Goal: Navigation & Orientation: Find specific page/section

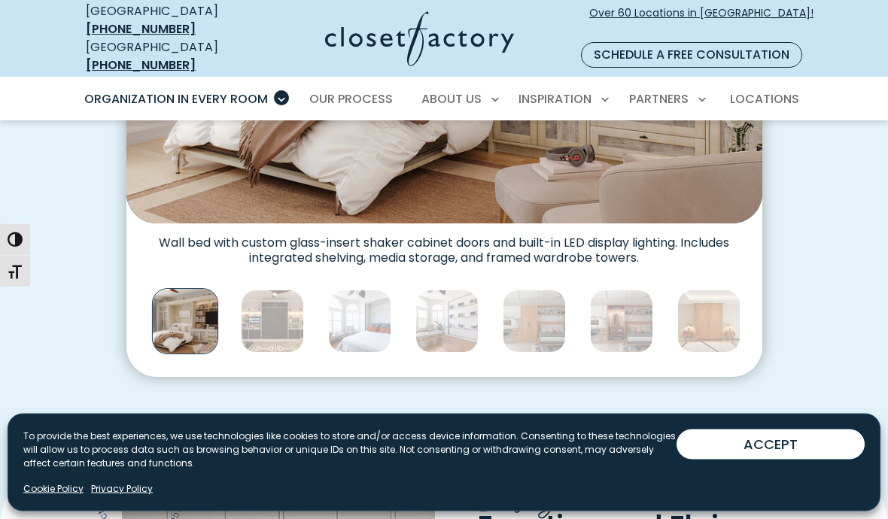
click at [704, 290] on img "Thumbnail Gallery" at bounding box center [708, 321] width 63 height 63
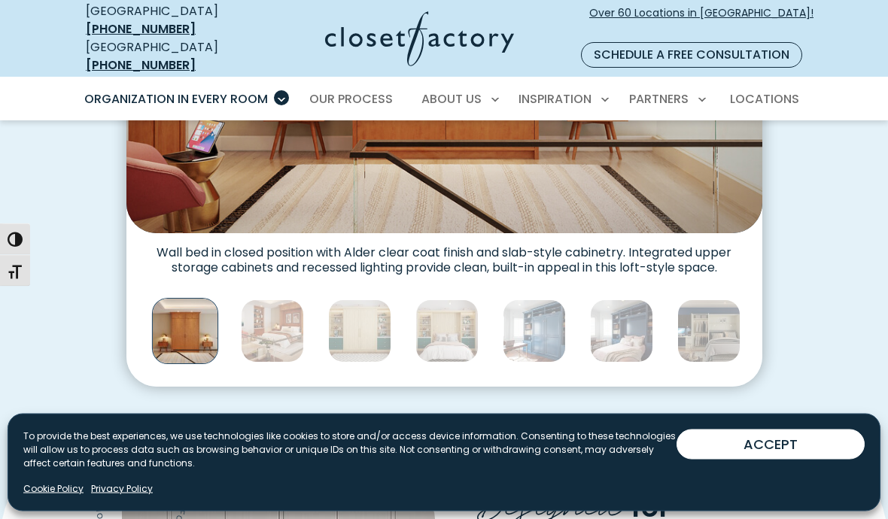
click at [260, 308] on img "Thumbnail Gallery" at bounding box center [272, 331] width 63 height 63
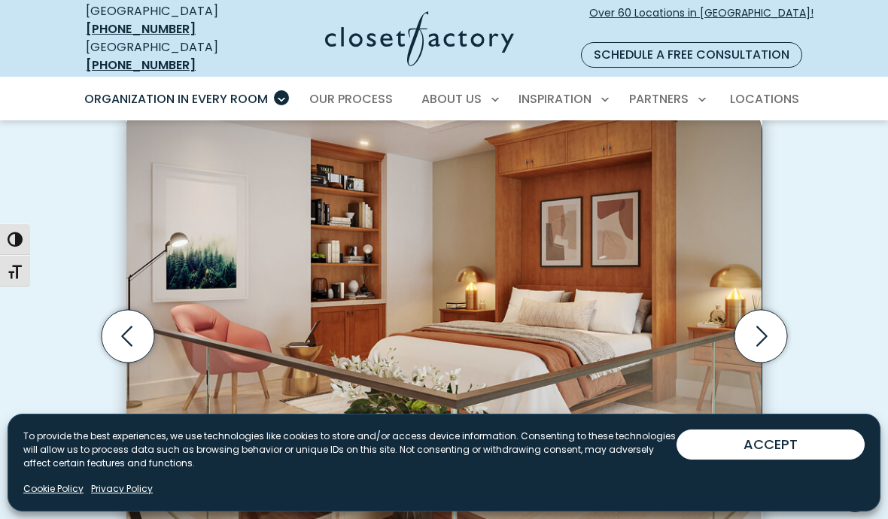
scroll to position [411, 0]
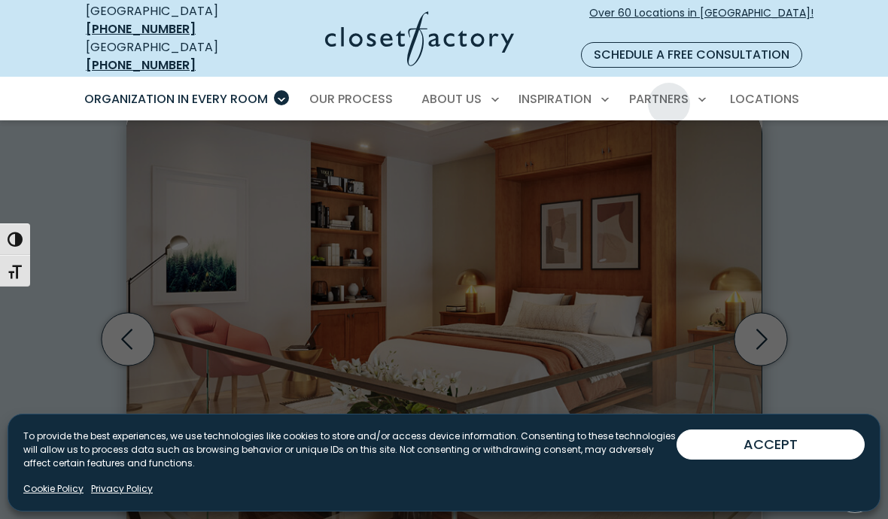
click at [618, 144] on span "Builders" at bounding box center [598, 151] width 47 height 15
click at [776, 93] on link "Locations" at bounding box center [764, 99] width 99 height 42
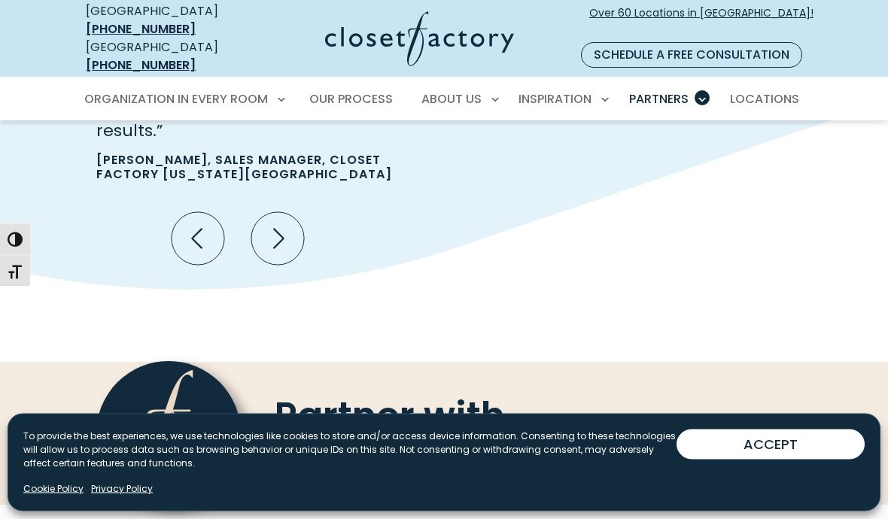
scroll to position [4367, 0]
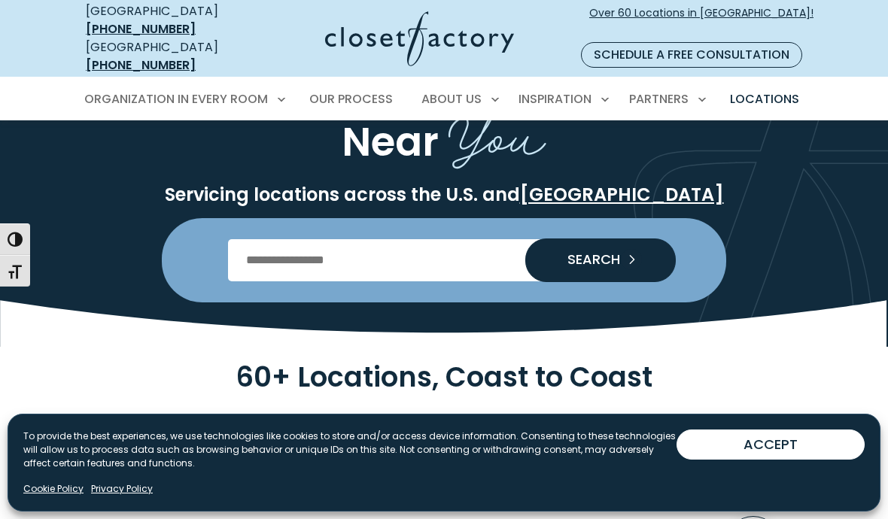
scroll to position [114, 0]
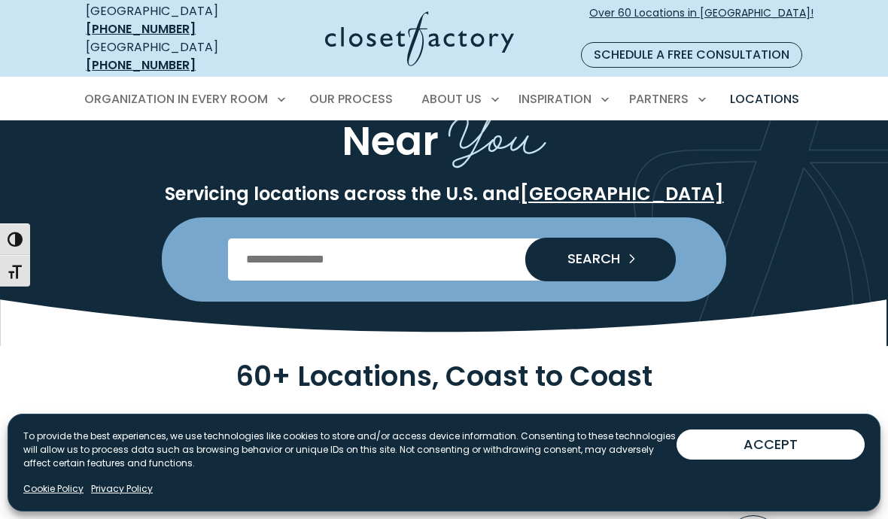
click at [305, 244] on input "Enter Postal Code" at bounding box center [444, 259] width 433 height 42
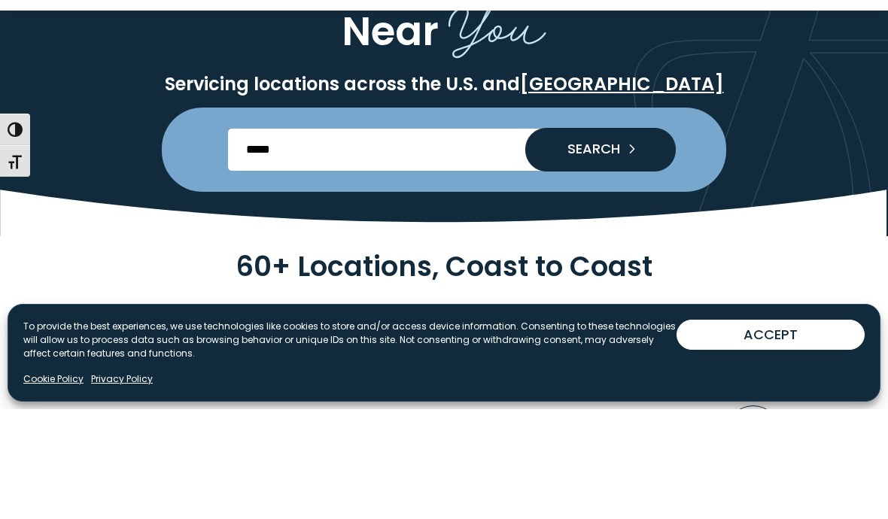
type input "*****"
click at [638, 238] on button "SEARCH" at bounding box center [600, 260] width 150 height 44
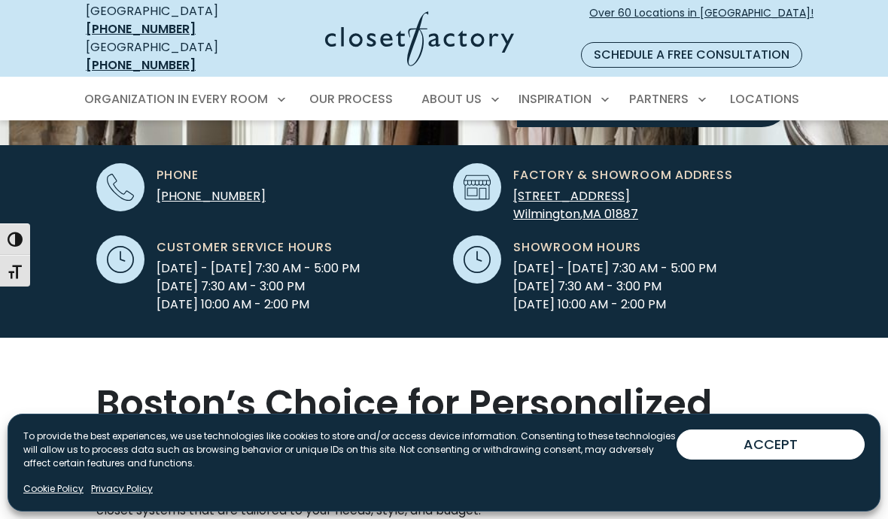
scroll to position [463, 0]
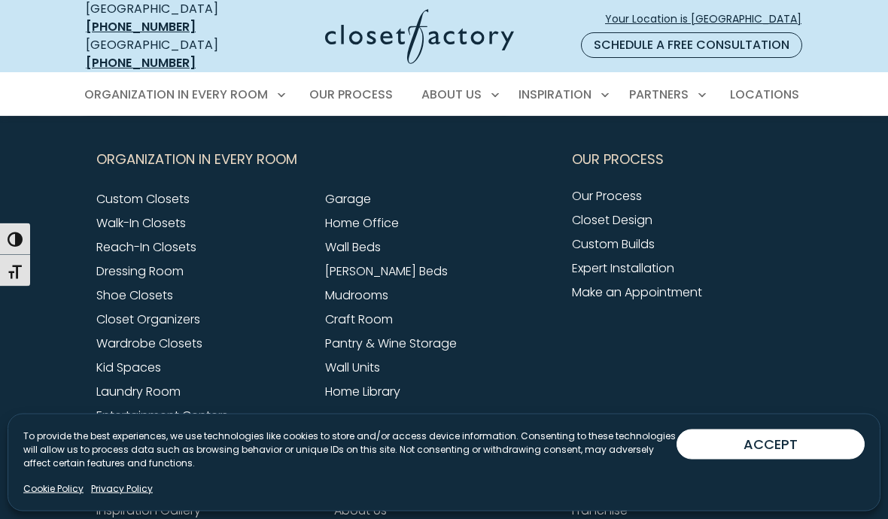
scroll to position [408, 0]
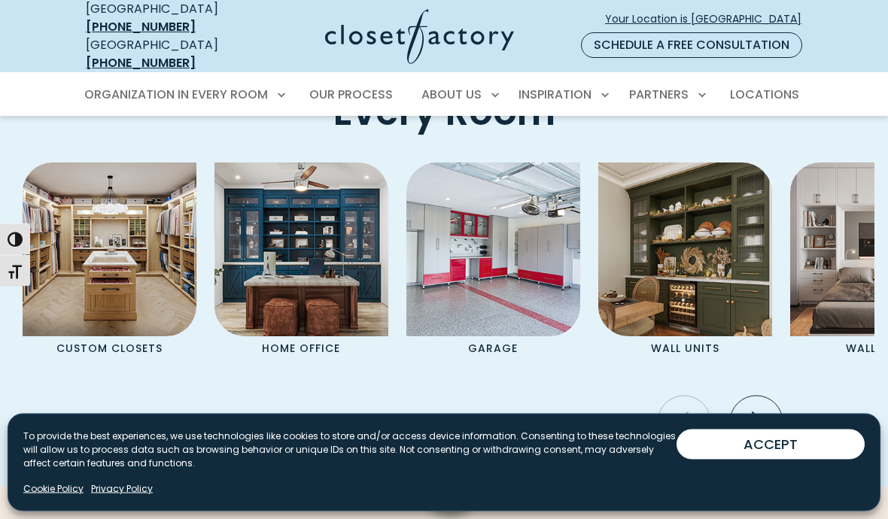
scroll to position [3502, 0]
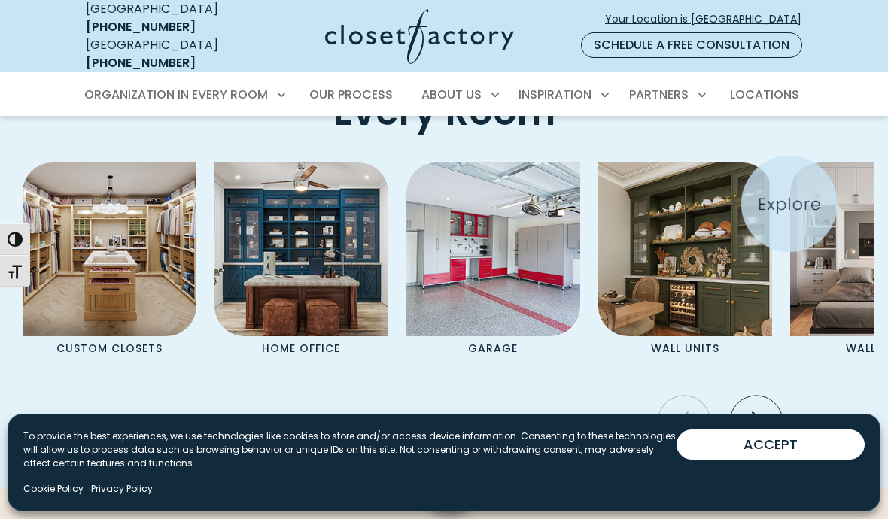
click at [830, 214] on img "Pages Gallery" at bounding box center [877, 249] width 174 height 174
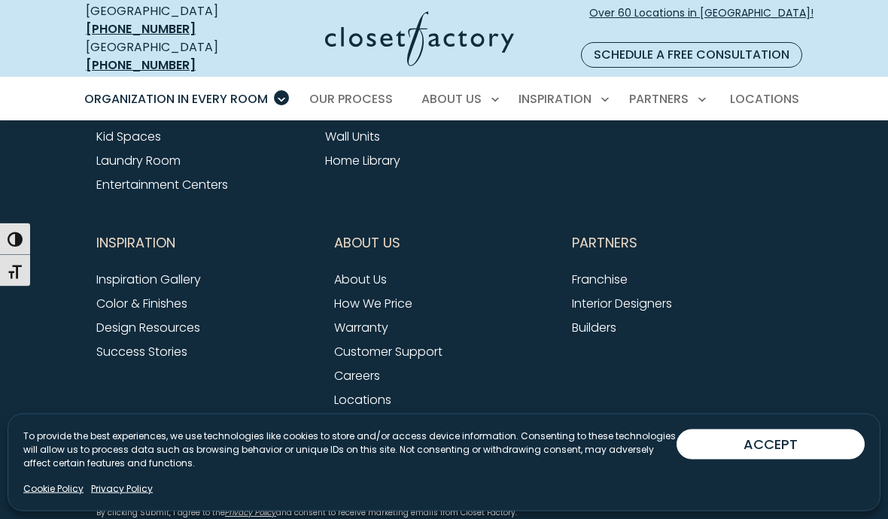
scroll to position [4989, 0]
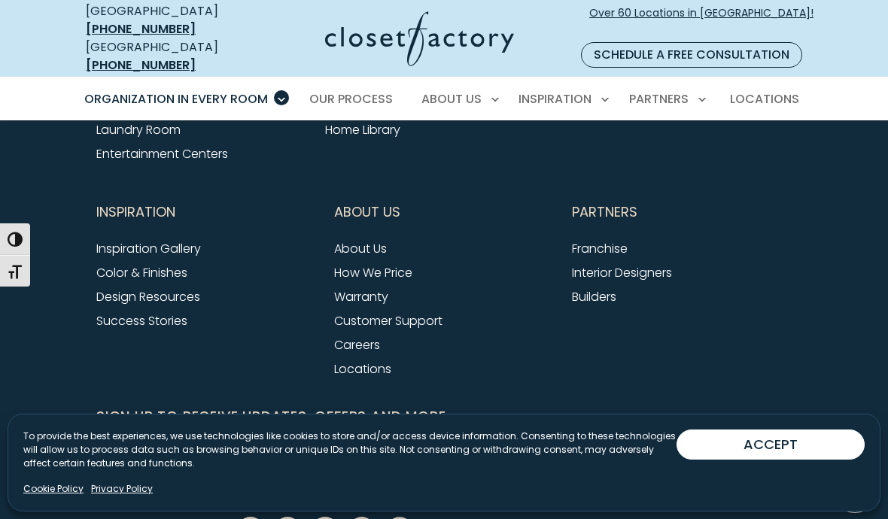
click at [672, 264] on link "Interior Designers" at bounding box center [622, 272] width 100 height 17
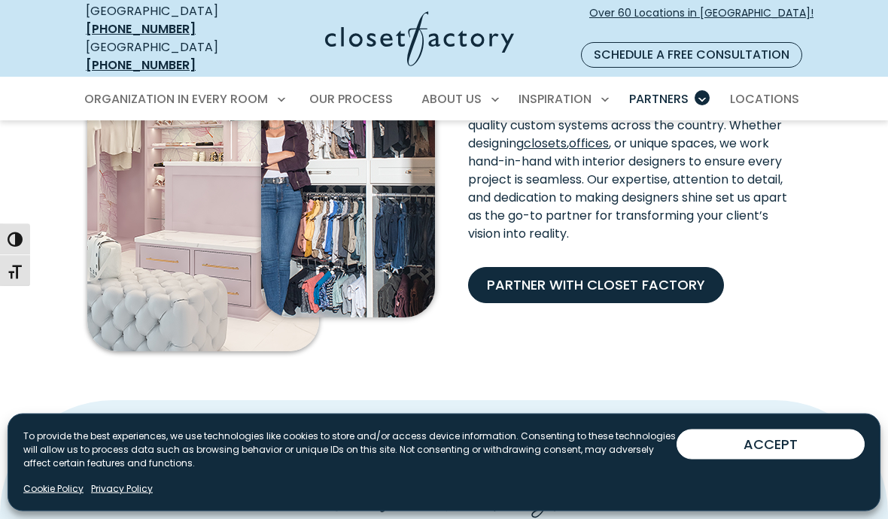
scroll to position [497, 0]
